Goal: Transaction & Acquisition: Purchase product/service

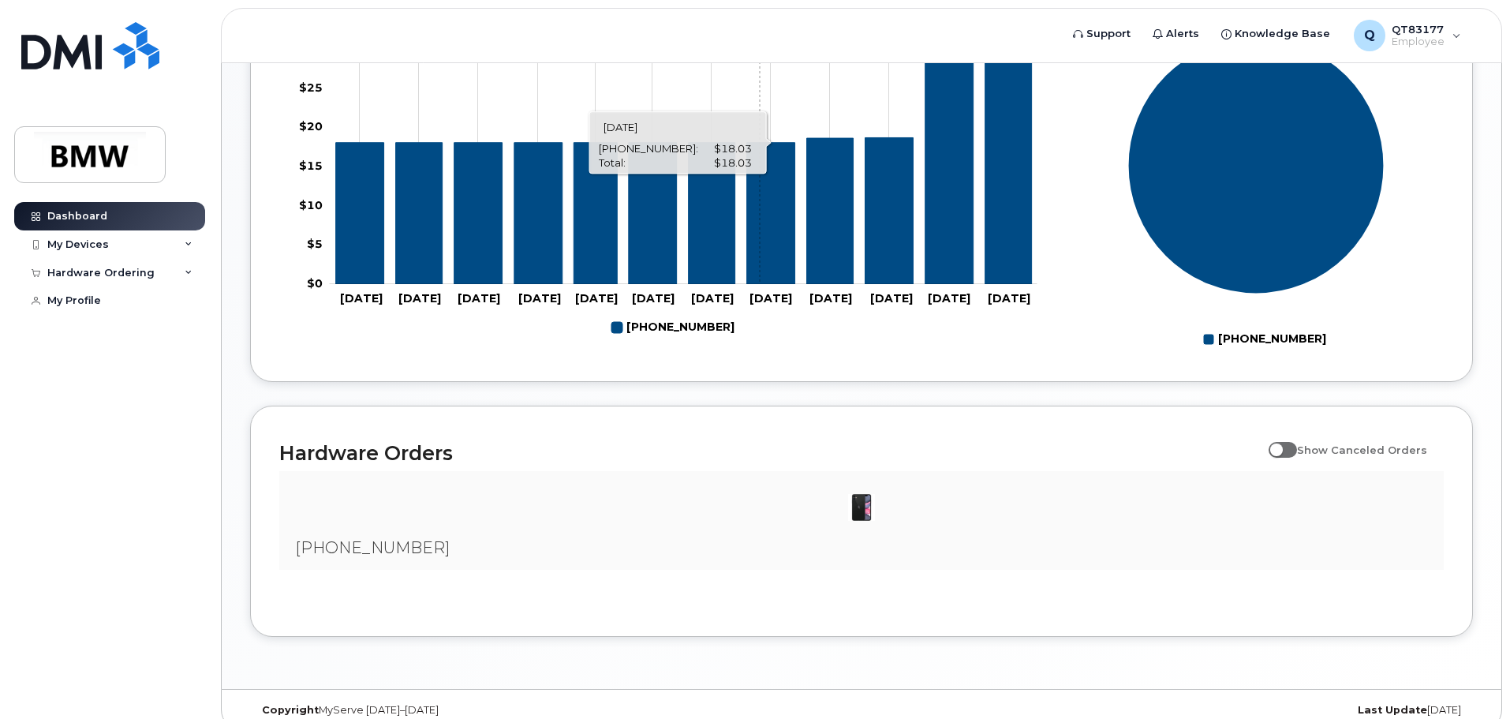
scroll to position [718, 0]
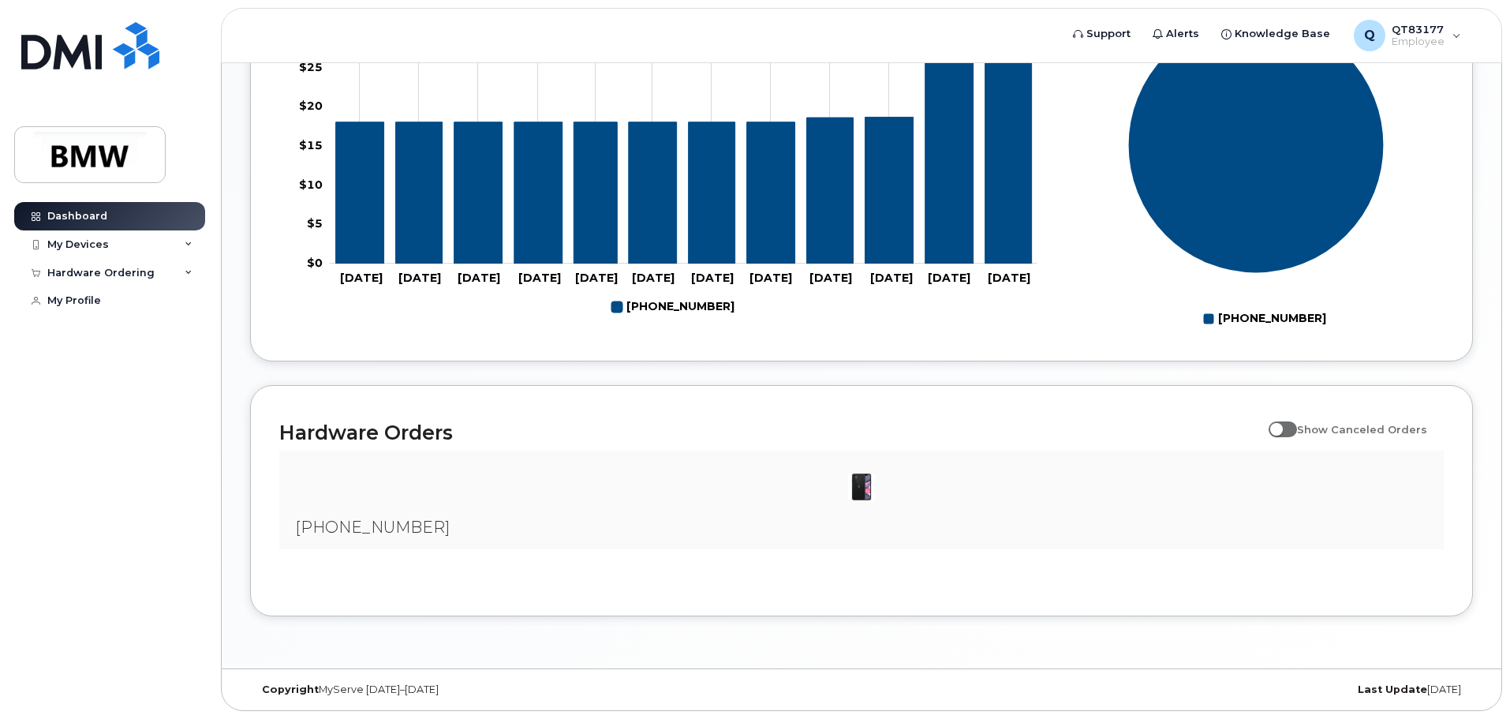
click at [858, 487] on img at bounding box center [862, 487] width 32 height 32
click at [379, 526] on span "[PHONE_NUMBER]" at bounding box center [372, 526] width 155 height 19
click at [435, 448] on div "Hardware Orders Show Canceled Orders" at bounding box center [861, 432] width 1164 height 36
drag, startPoint x: 444, startPoint y: 427, endPoint x: 520, endPoint y: 421, distance: 75.9
click at [446, 427] on h2 "Hardware Orders" at bounding box center [769, 432] width 981 height 24
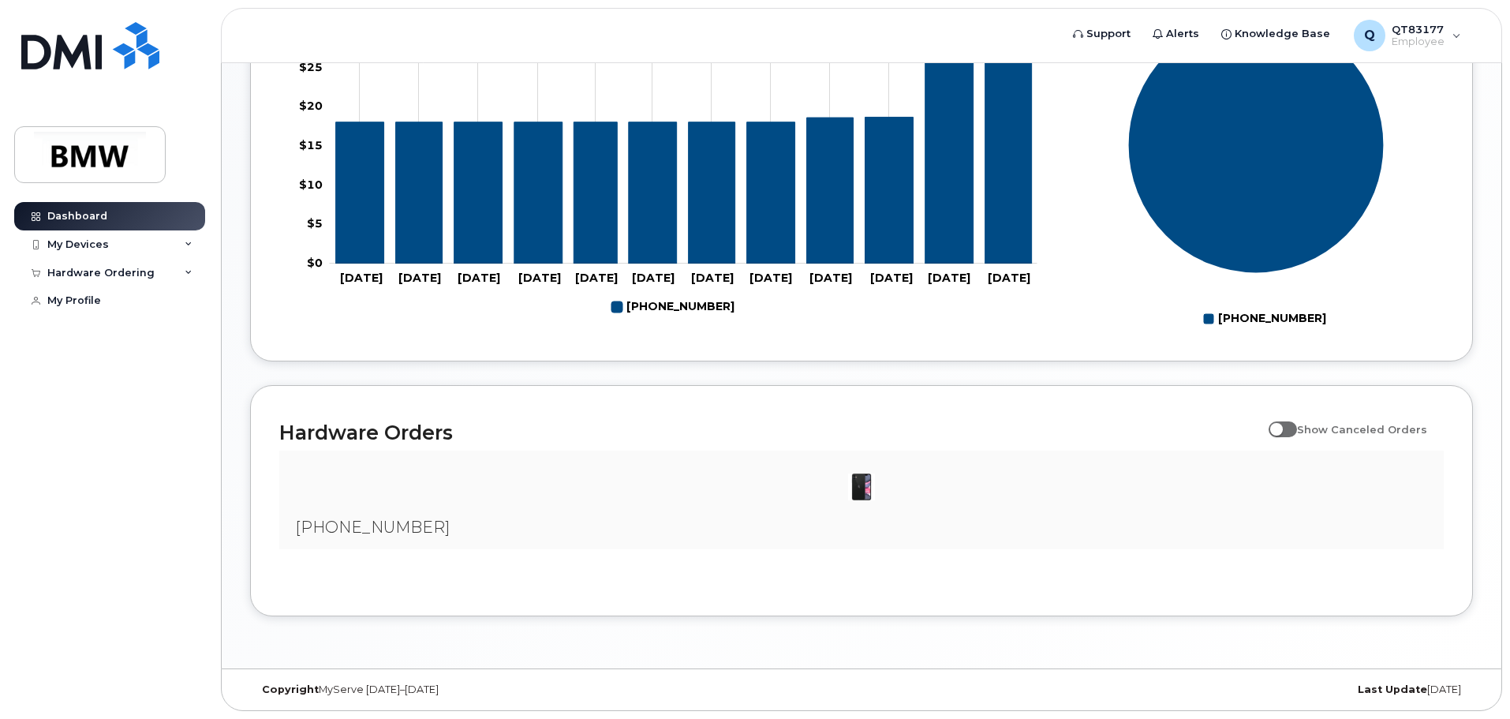
drag, startPoint x: 1357, startPoint y: 439, endPoint x: 1349, endPoint y: 483, distance: 44.1
click at [1356, 442] on span "Show Canceled Orders" at bounding box center [1362, 429] width 130 height 30
click at [1281, 427] on input "Show Canceled Orders" at bounding box center [1274, 420] width 13 height 13
click at [1293, 427] on span at bounding box center [1282, 429] width 28 height 16
click at [1281, 427] on input "Show Canceled Orders" at bounding box center [1274, 420] width 13 height 13
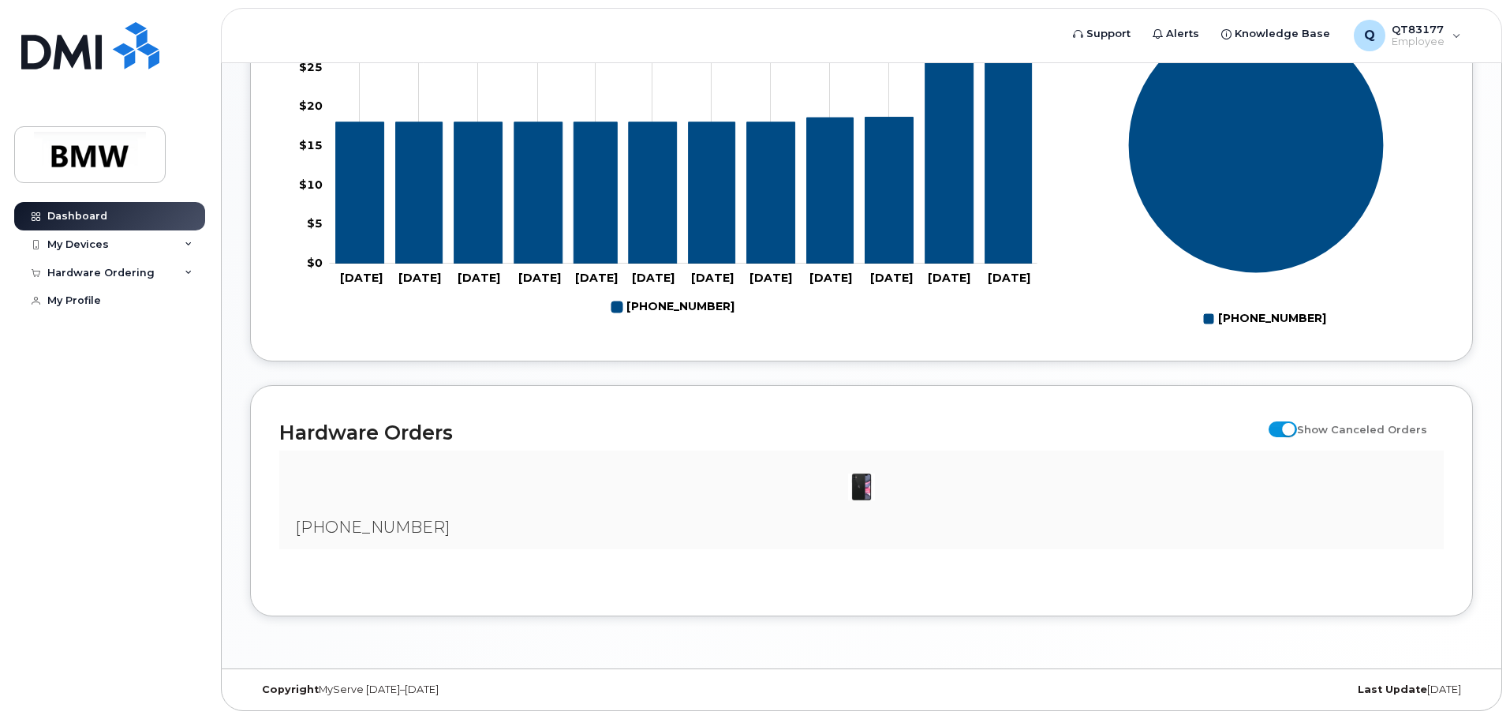
checkbox input "false"
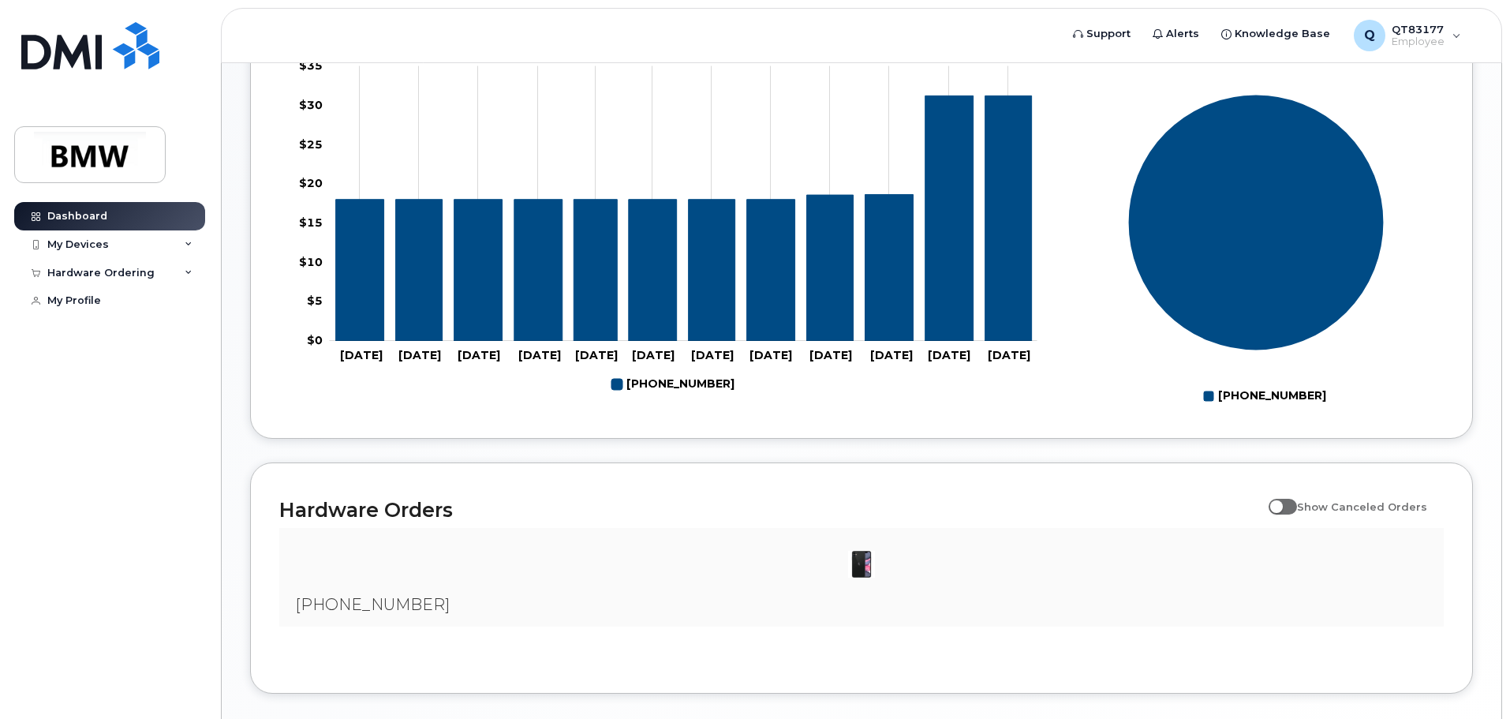
scroll to position [402, 0]
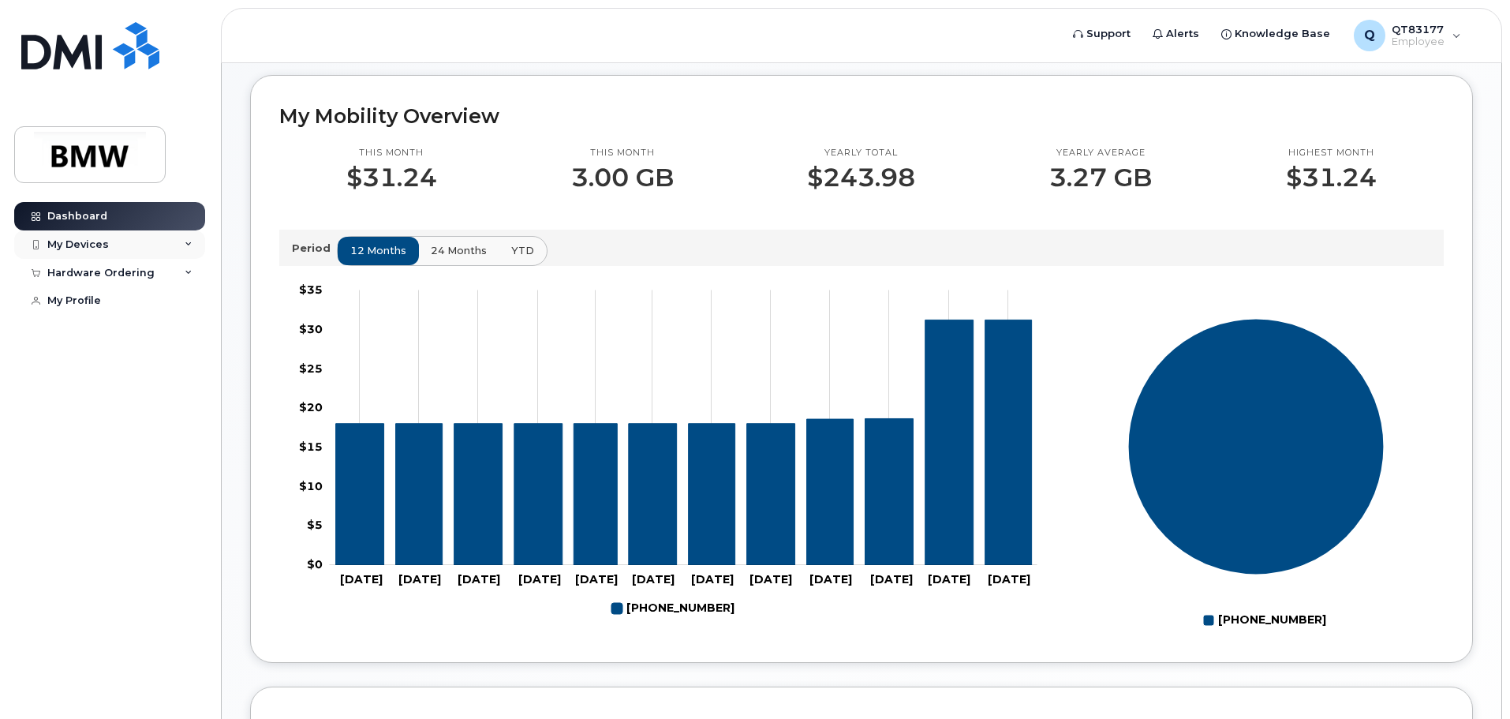
click at [157, 248] on div "My Devices" at bounding box center [109, 244] width 191 height 28
click at [170, 367] on div "Hardware Ordering" at bounding box center [109, 358] width 191 height 28
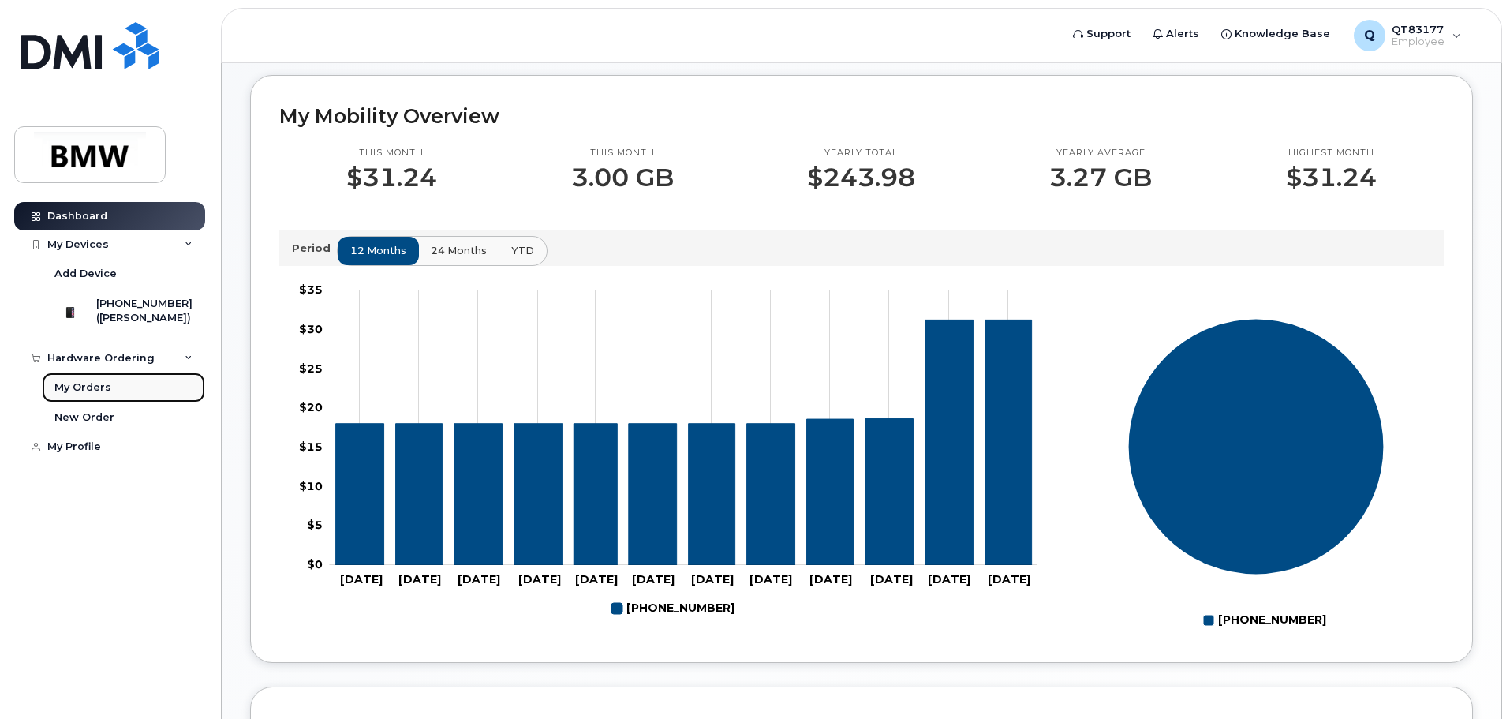
click at [139, 399] on link "My Orders" at bounding box center [123, 387] width 163 height 30
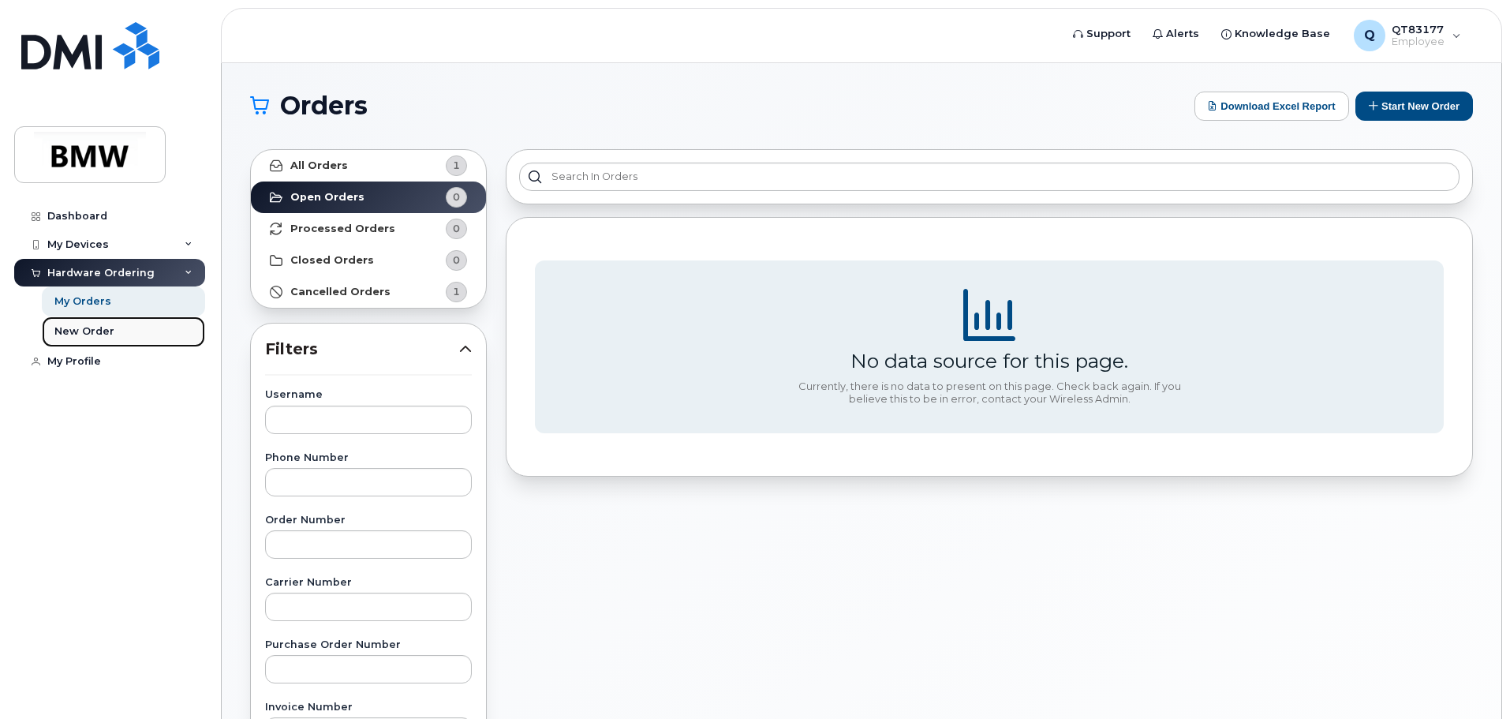
click at [153, 329] on link "New Order" at bounding box center [123, 331] width 163 height 30
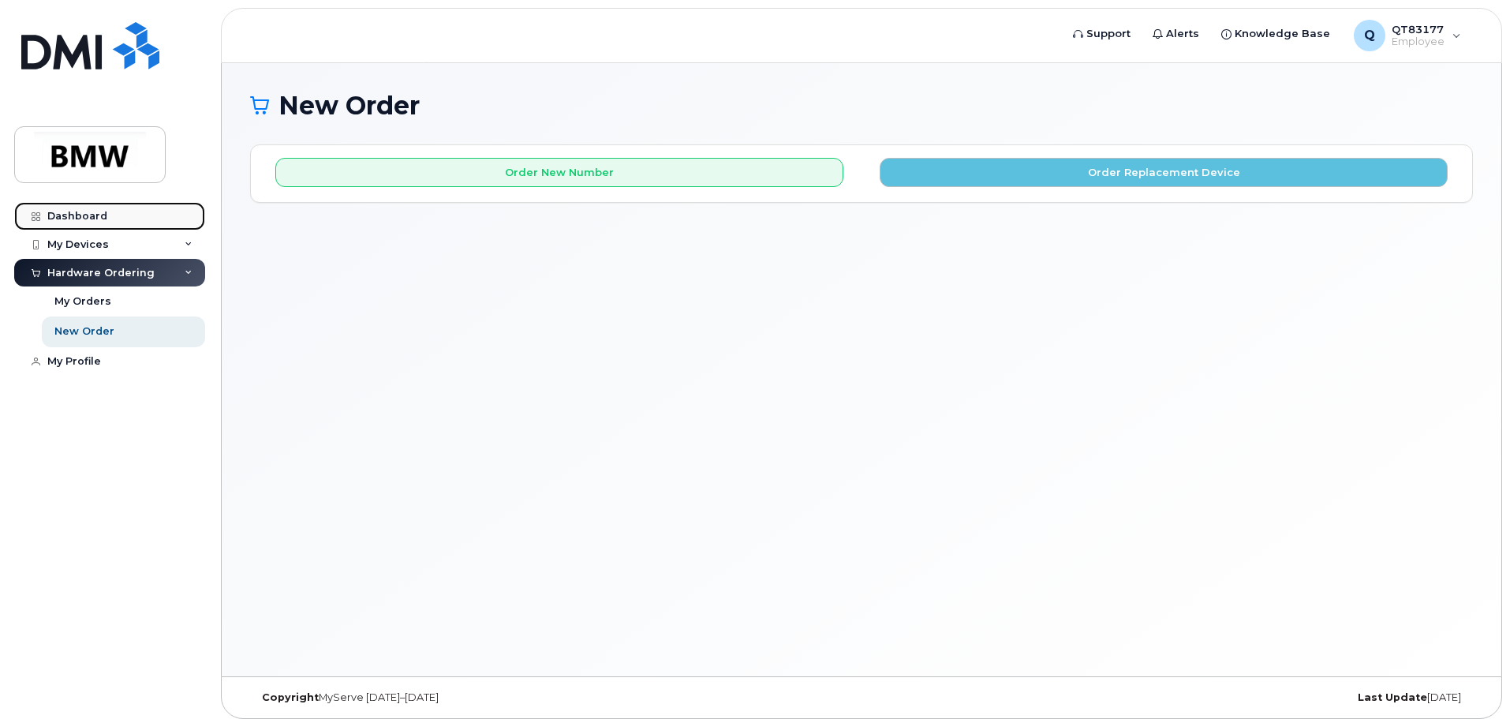
click at [79, 213] on div "Dashboard" at bounding box center [77, 216] width 60 height 13
